Goal: Information Seeking & Learning: Learn about a topic

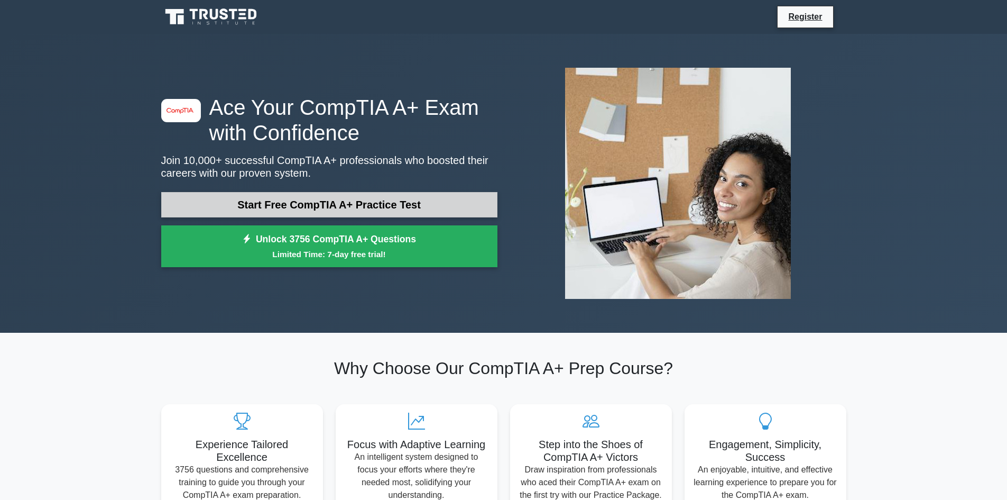
click at [258, 199] on link "Start Free CompTIA A+ Practice Test" at bounding box center [329, 204] width 336 height 25
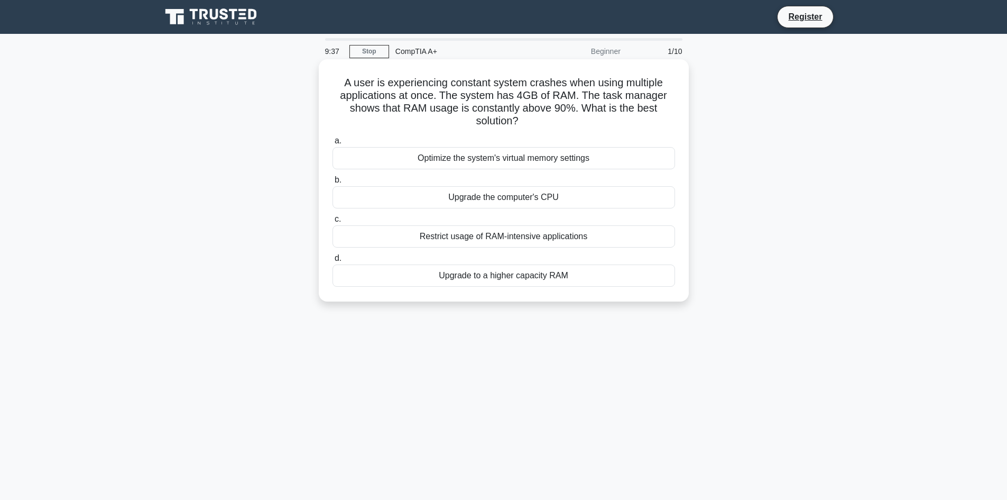
click at [476, 273] on div "Upgrade to a higher capacity RAM" at bounding box center [503, 275] width 343 height 22
click at [332, 262] on input "d. Upgrade to a higher capacity RAM" at bounding box center [332, 258] width 0 height 7
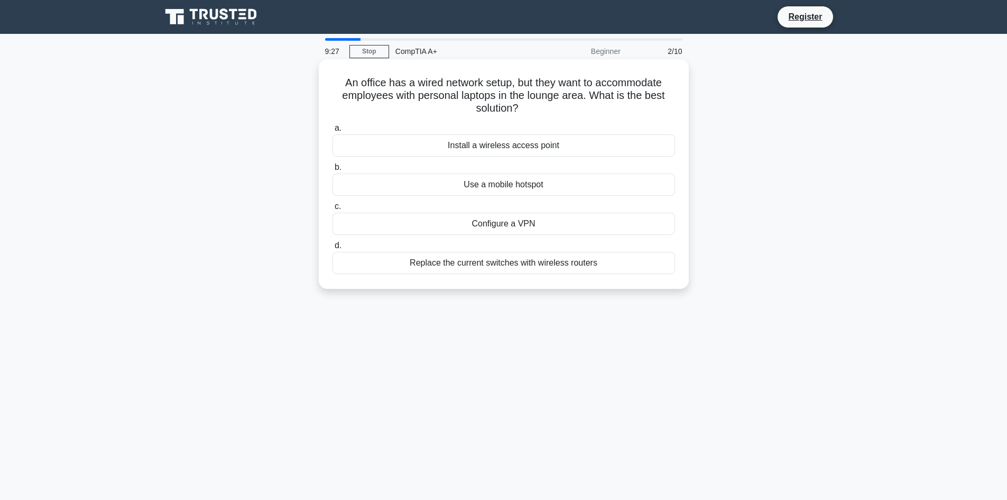
click at [469, 145] on div "Install a wireless access point" at bounding box center [503, 145] width 343 height 22
click at [332, 132] on input "a. Install a wireless access point" at bounding box center [332, 128] width 0 height 7
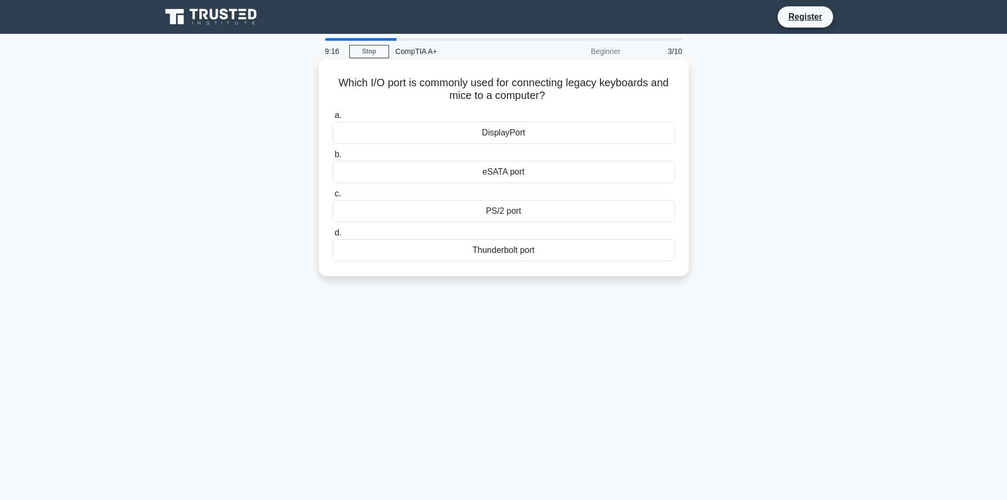
click at [479, 179] on div "eSATA port" at bounding box center [503, 172] width 343 height 22
click at [332, 158] on input "b. eSATA port" at bounding box center [332, 154] width 0 height 7
click at [492, 222] on div "Turn off display" at bounding box center [503, 211] width 343 height 22
click at [332, 197] on input "c. Turn off display" at bounding box center [332, 193] width 0 height 7
click at [484, 251] on div "Partition Wizard" at bounding box center [503, 250] width 343 height 22
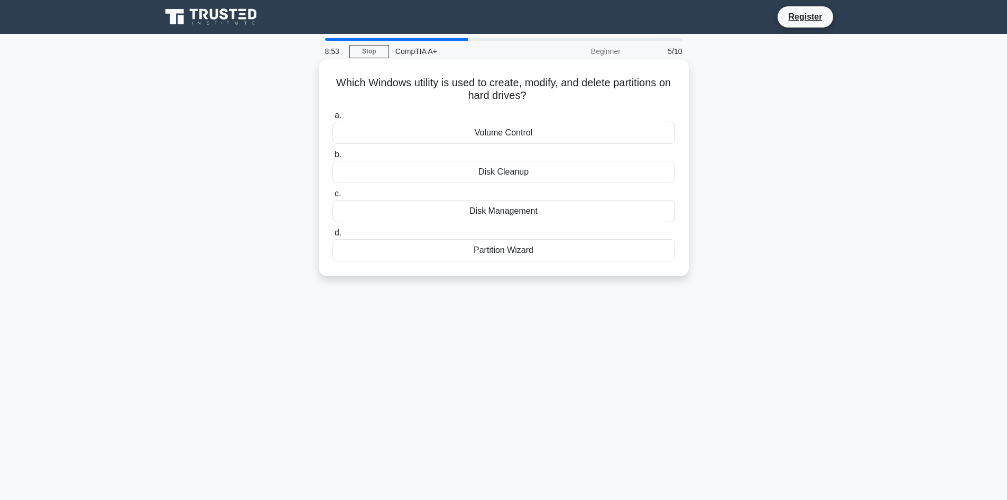
click at [332, 236] on input "d. Partition Wizard" at bounding box center [332, 232] width 0 height 7
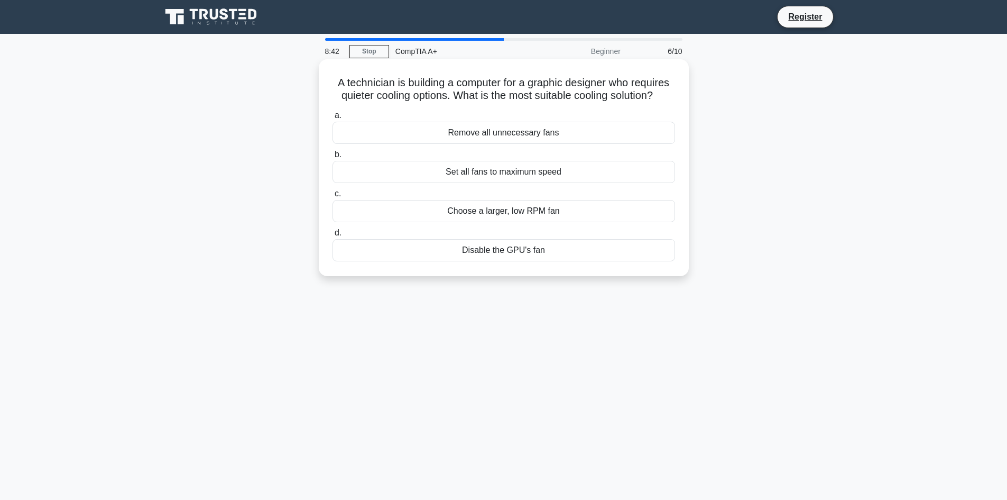
click at [514, 218] on div "Choose a larger, low RPM fan" at bounding box center [503, 211] width 343 height 22
click at [332, 197] on input "c. Choose a larger, low RPM fan" at bounding box center [332, 193] width 0 height 7
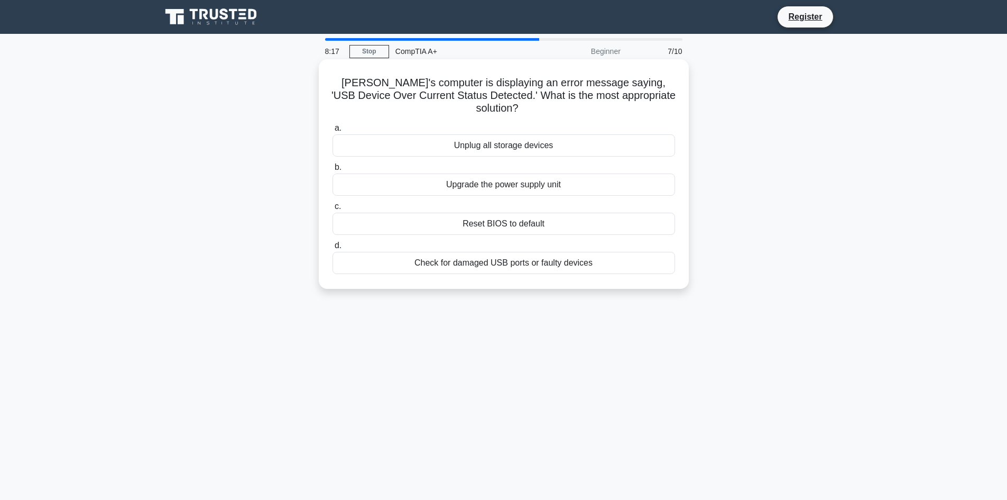
click at [462, 252] on div "Check for damaged USB ports or faulty devices" at bounding box center [503, 263] width 343 height 22
click at [332, 249] on input "d. Check for damaged USB ports or faulty devices" at bounding box center [332, 245] width 0 height 7
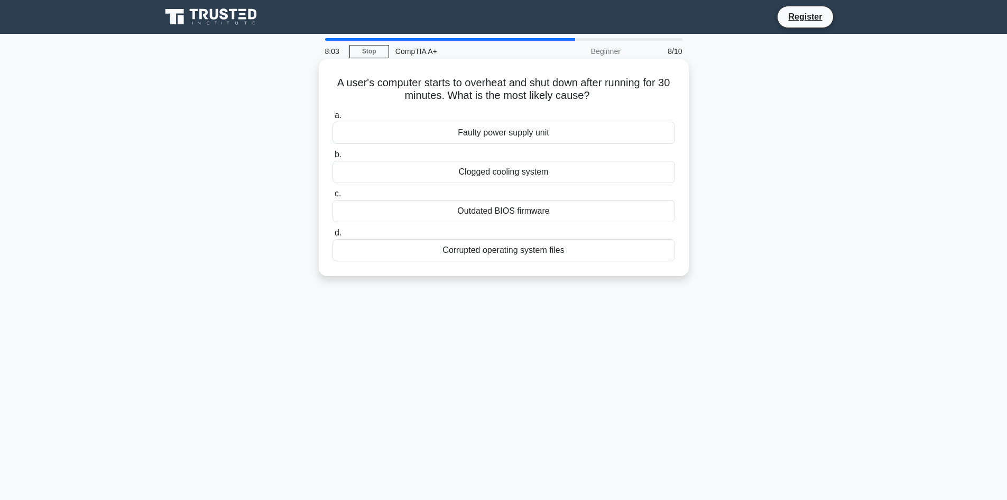
click at [468, 174] on div "Clogged cooling system" at bounding box center [503, 172] width 343 height 22
click at [332, 158] on input "b. Clogged cooling system" at bounding box center [332, 154] width 0 height 7
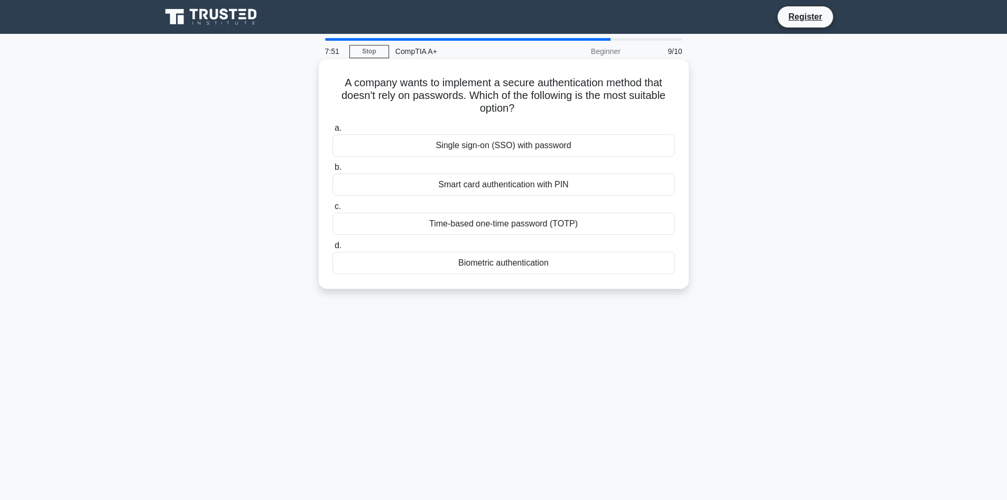
click at [503, 261] on div "Biometric authentication" at bounding box center [503, 263] width 343 height 22
click at [332, 249] on input "d. Biometric authentication" at bounding box center [332, 245] width 0 height 7
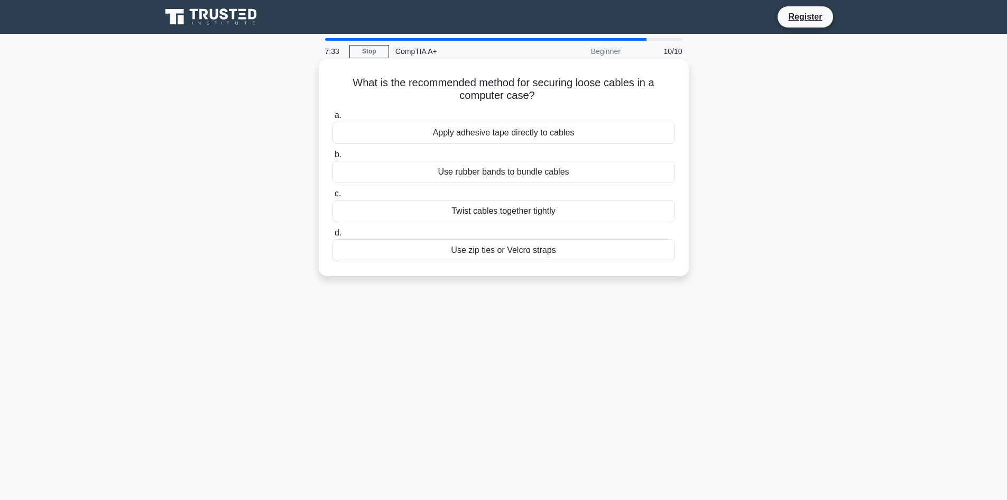
click at [502, 259] on div "Use zip ties or Velcro straps" at bounding box center [503, 250] width 343 height 22
click at [332, 236] on input "d. Use zip ties or Velcro straps" at bounding box center [332, 232] width 0 height 7
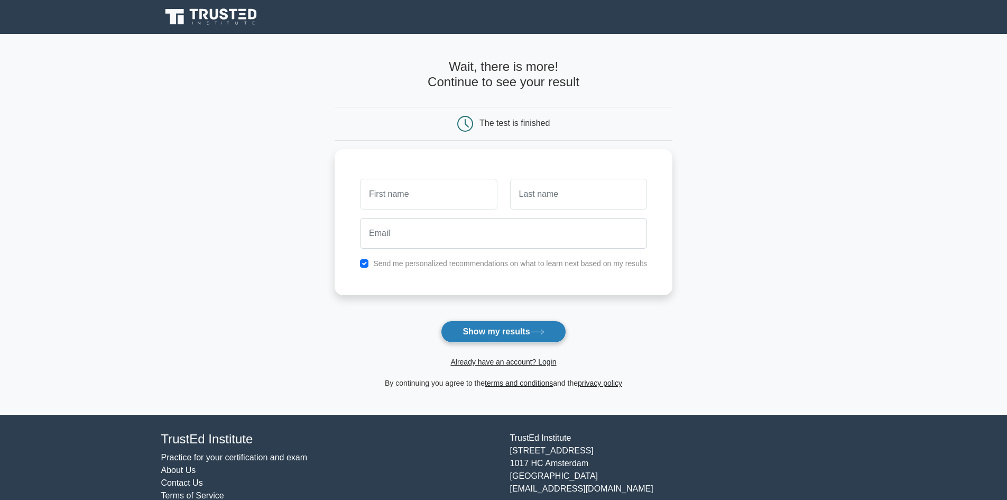
click at [488, 330] on button "Show my results" at bounding box center [503, 331] width 125 height 22
click at [419, 260] on label "Send me personalized recommendations on what to learn next based on my results" at bounding box center [510, 260] width 274 height 8
click at [375, 257] on label "Send me personalized recommendations on what to learn next based on my results" at bounding box center [510, 260] width 274 height 8
click at [370, 259] on div "Send me personalized recommendations on what to learn next based on my results" at bounding box center [504, 260] width 300 height 13
click at [364, 262] on input "checkbox" at bounding box center [364, 260] width 8 height 8
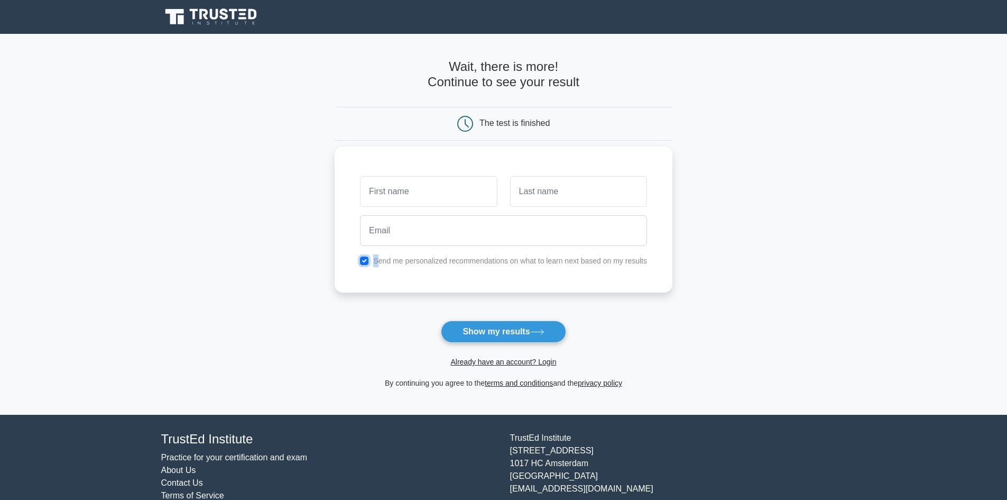
checkbox input "false"
click at [505, 338] on button "Show my results" at bounding box center [503, 331] width 125 height 22
type input "[PERSON_NAME]"
type input "Prado"
click at [486, 329] on button "Show my results" at bounding box center [503, 331] width 125 height 22
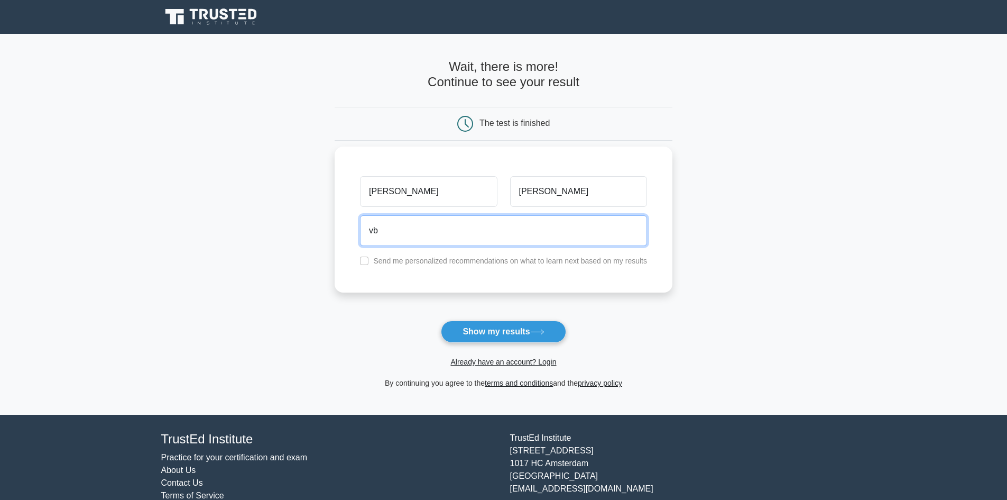
type input "v"
type input "b"
type input "carlo.koda@gmail.com"
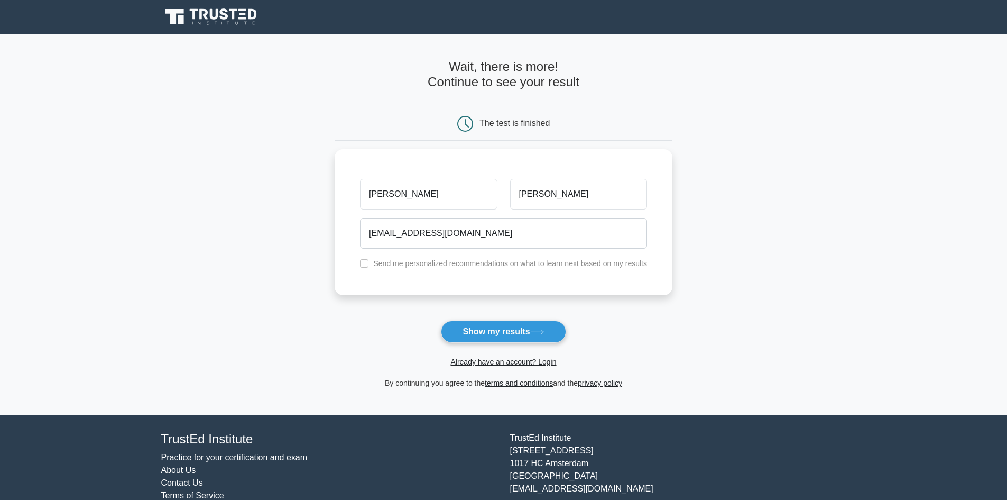
click at [539, 344] on div "Already have an account? Login" at bounding box center [504, 355] width 338 height 25
click at [540, 339] on button "Show my results" at bounding box center [503, 331] width 125 height 22
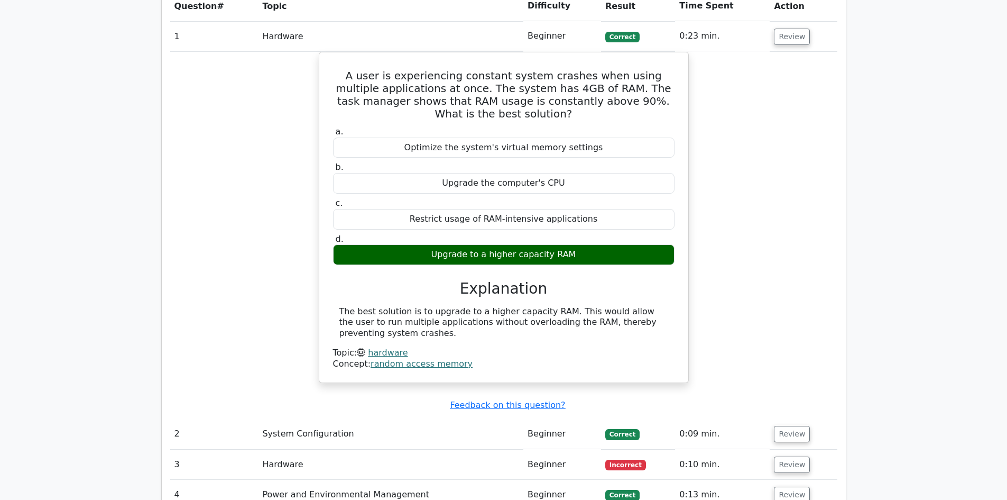
scroll to position [846, 0]
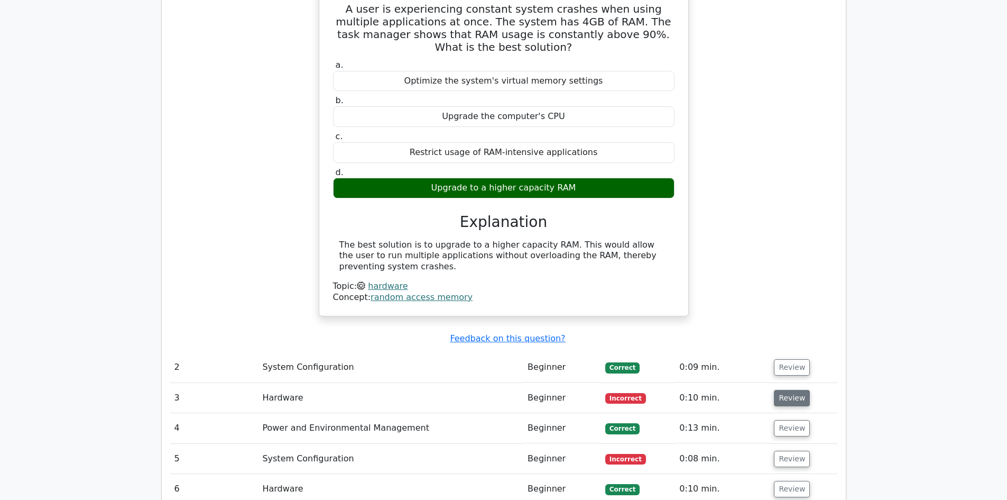
click at [783, 390] on button "Review" at bounding box center [792, 398] width 36 height 16
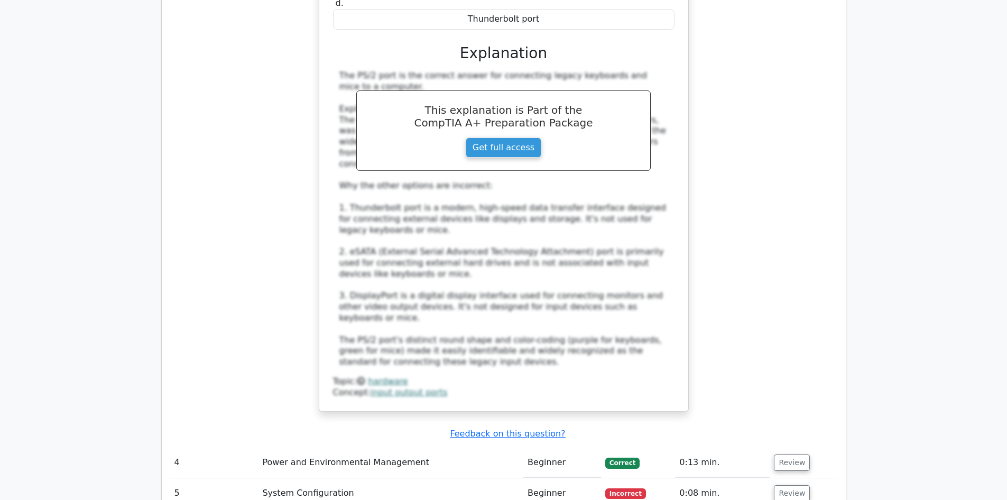
scroll to position [1586, 0]
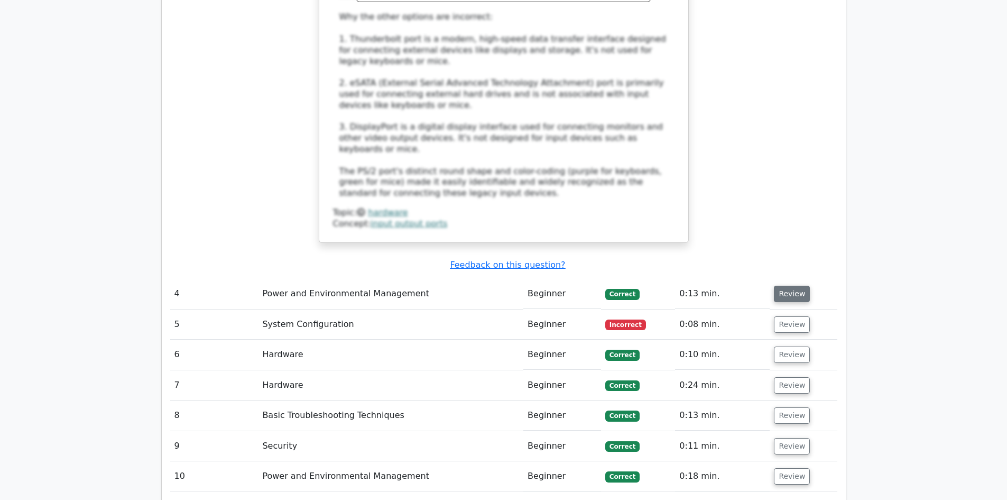
click at [782, 285] on button "Review" at bounding box center [792, 293] width 36 height 16
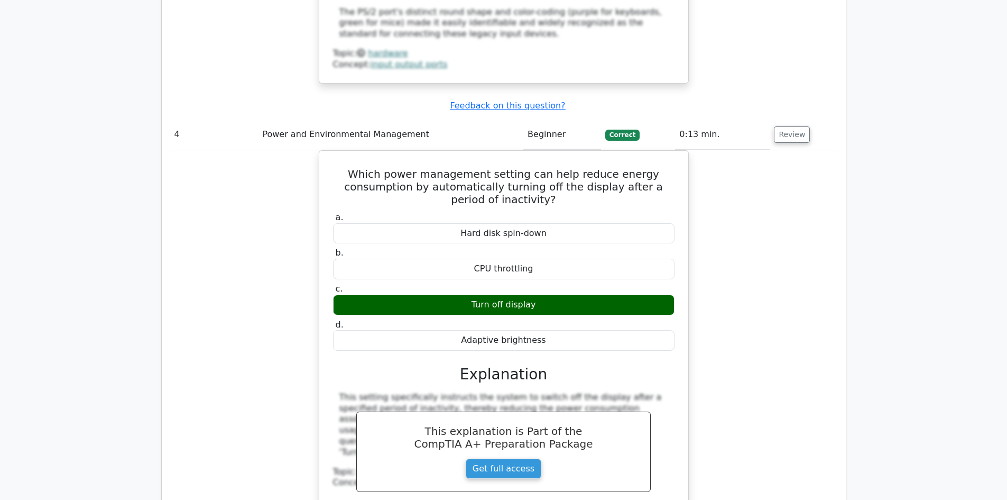
scroll to position [1956, 0]
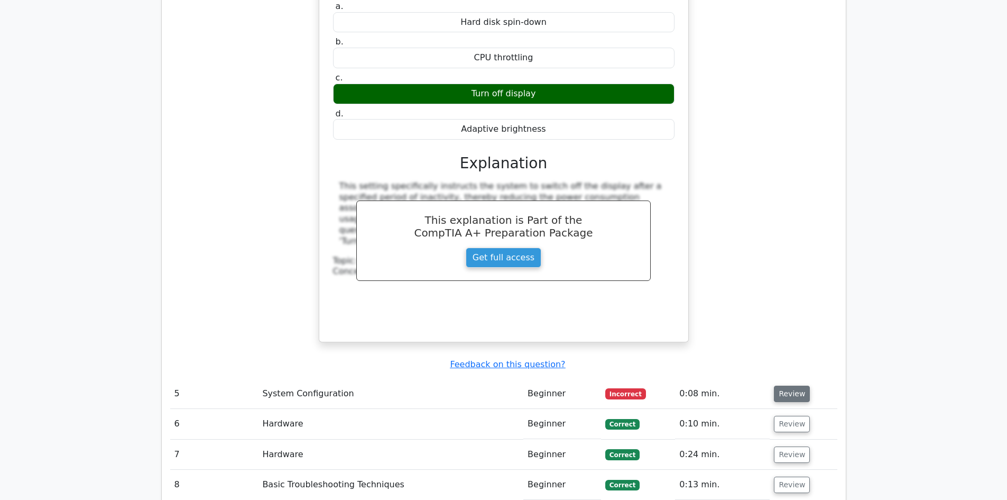
click at [797, 385] on button "Review" at bounding box center [792, 393] width 36 height 16
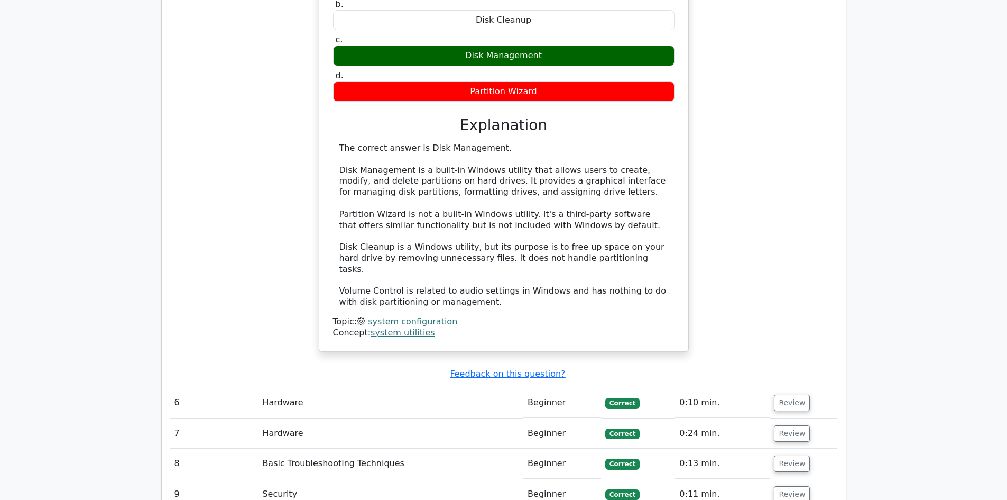
scroll to position [2590, 0]
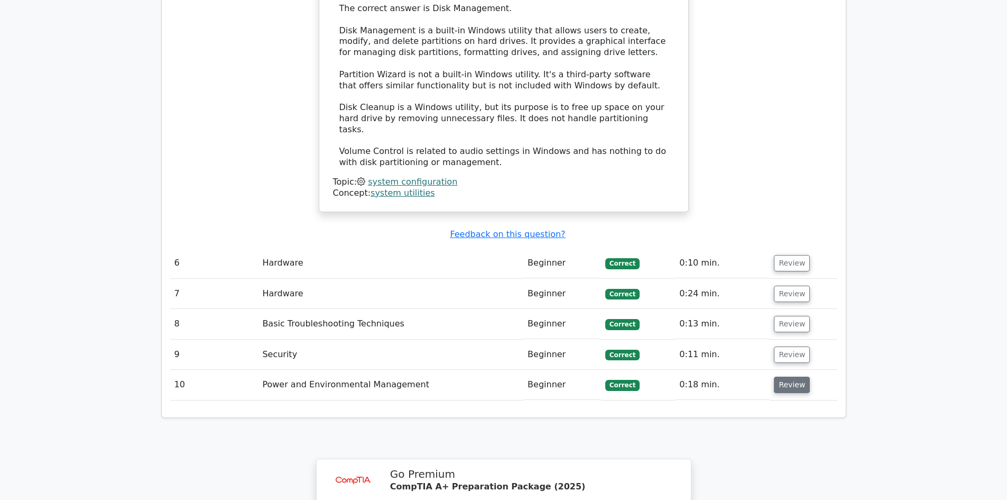
click at [785, 376] on button "Review" at bounding box center [792, 384] width 36 height 16
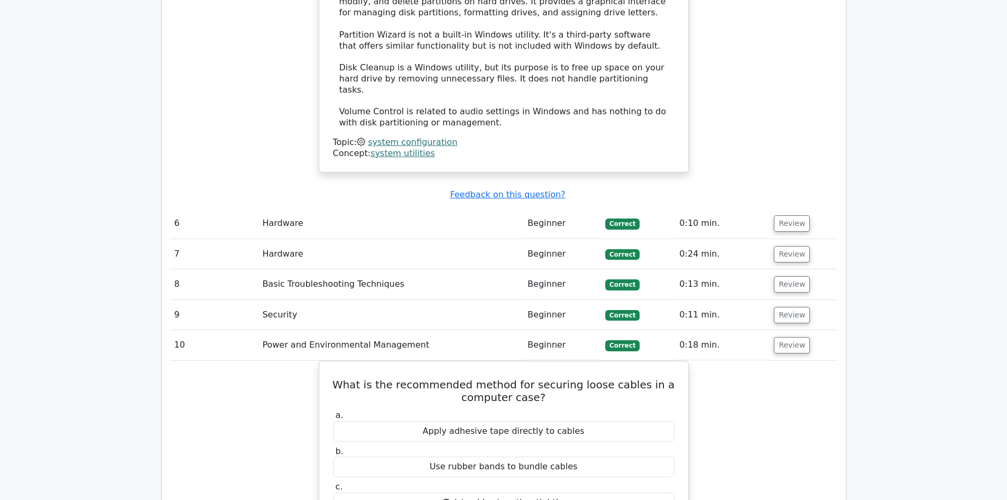
scroll to position [2696, 0]
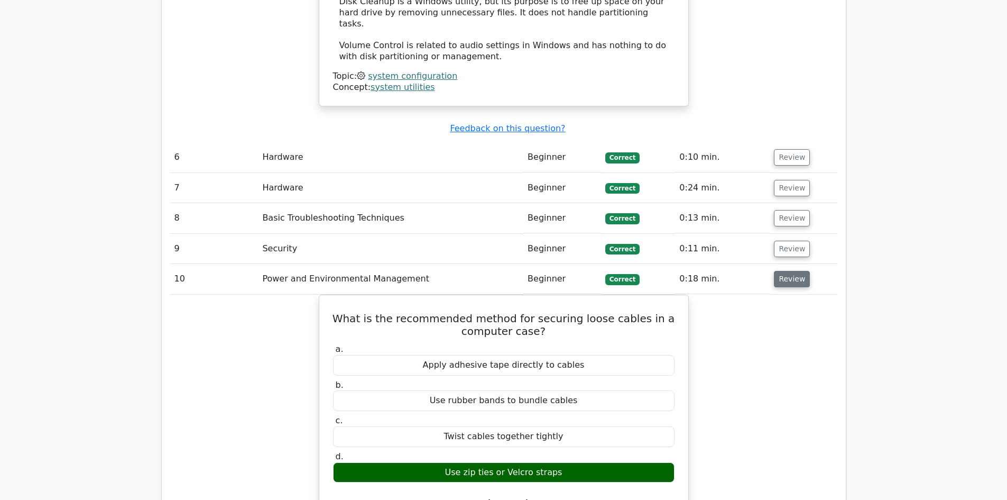
click at [796, 271] on button "Review" at bounding box center [792, 279] width 36 height 16
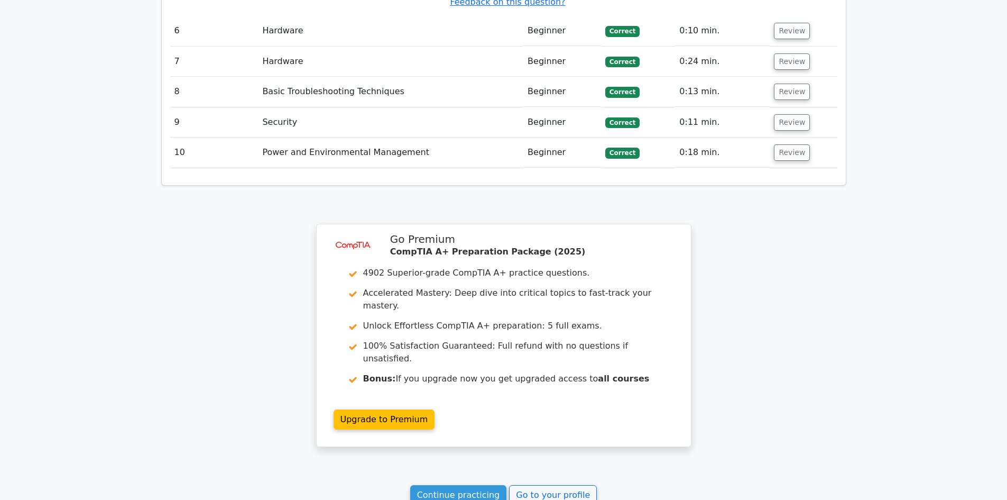
scroll to position [2905, 0]
